Goal: Find specific page/section: Find specific page/section

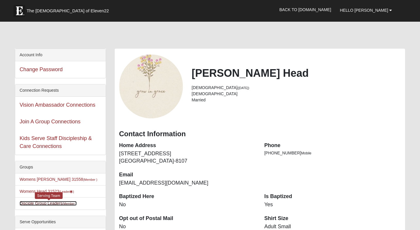
click at [73, 205] on small "(Member )" at bounding box center [69, 204] width 14 height 4
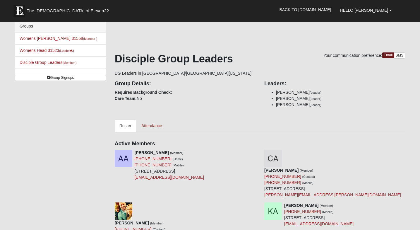
scroll to position [5, 0]
click at [155, 124] on link "Attendance" at bounding box center [152, 125] width 30 height 12
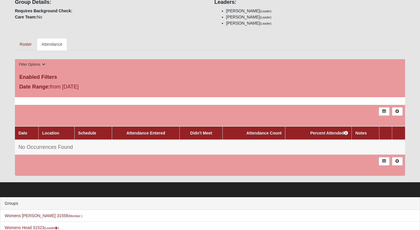
scroll to position [106, 0]
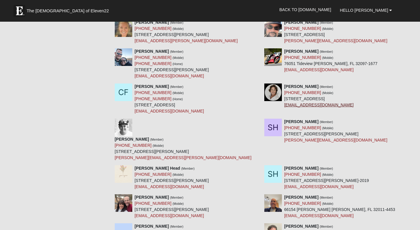
scroll to position [455, 0]
